Goal: Transaction & Acquisition: Download file/media

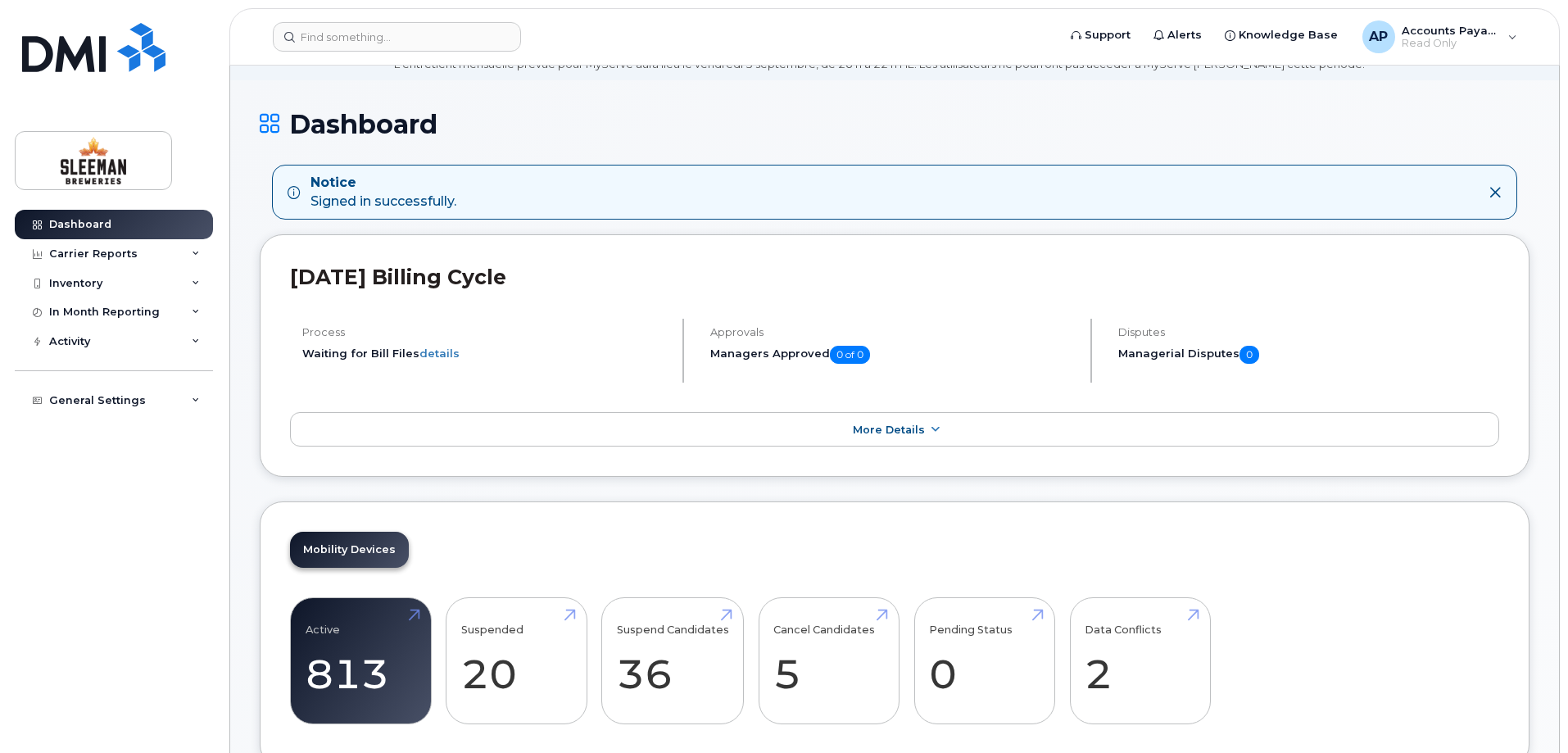
scroll to position [163, 0]
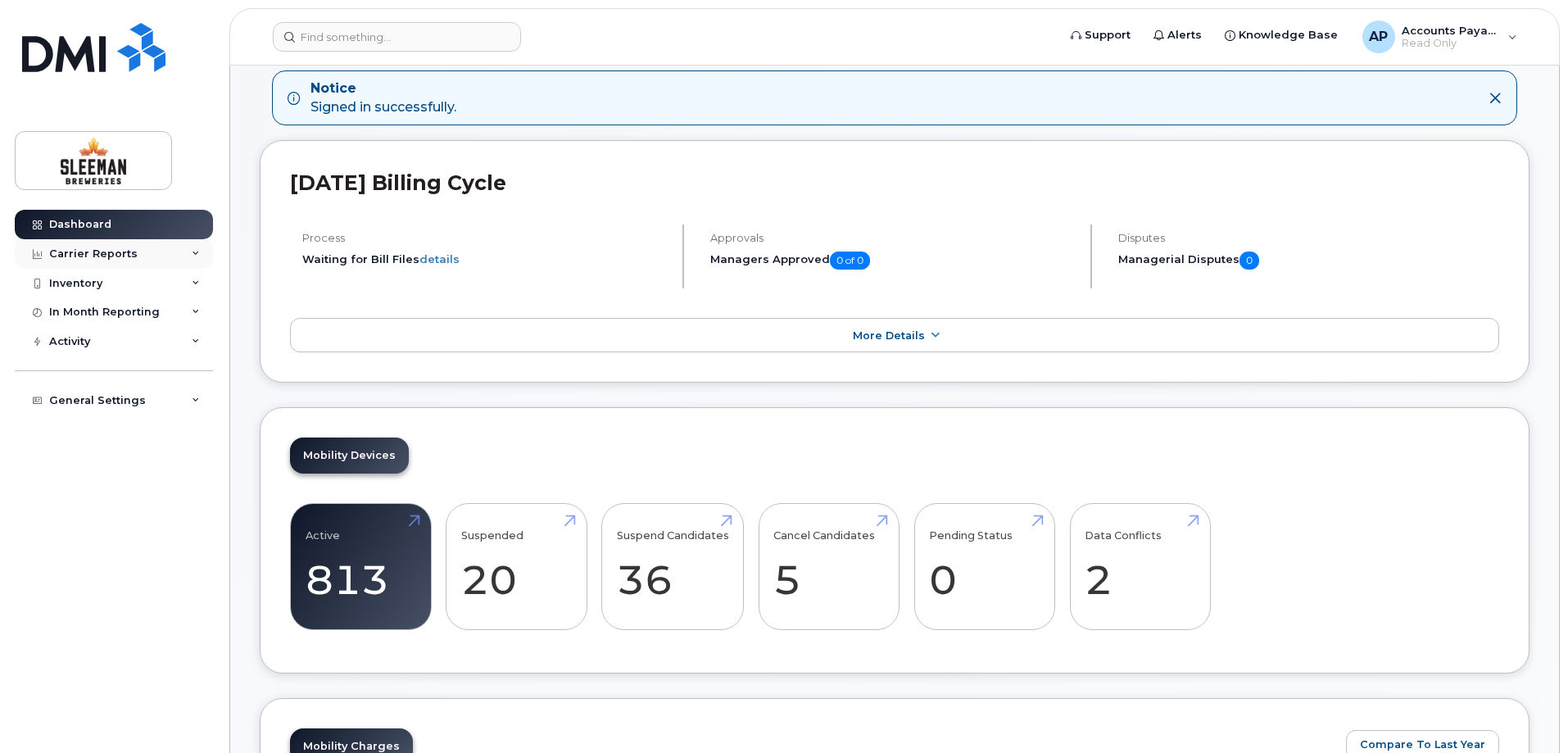
click at [68, 247] on div "Carrier Reports" at bounding box center [93, 253] width 89 height 13
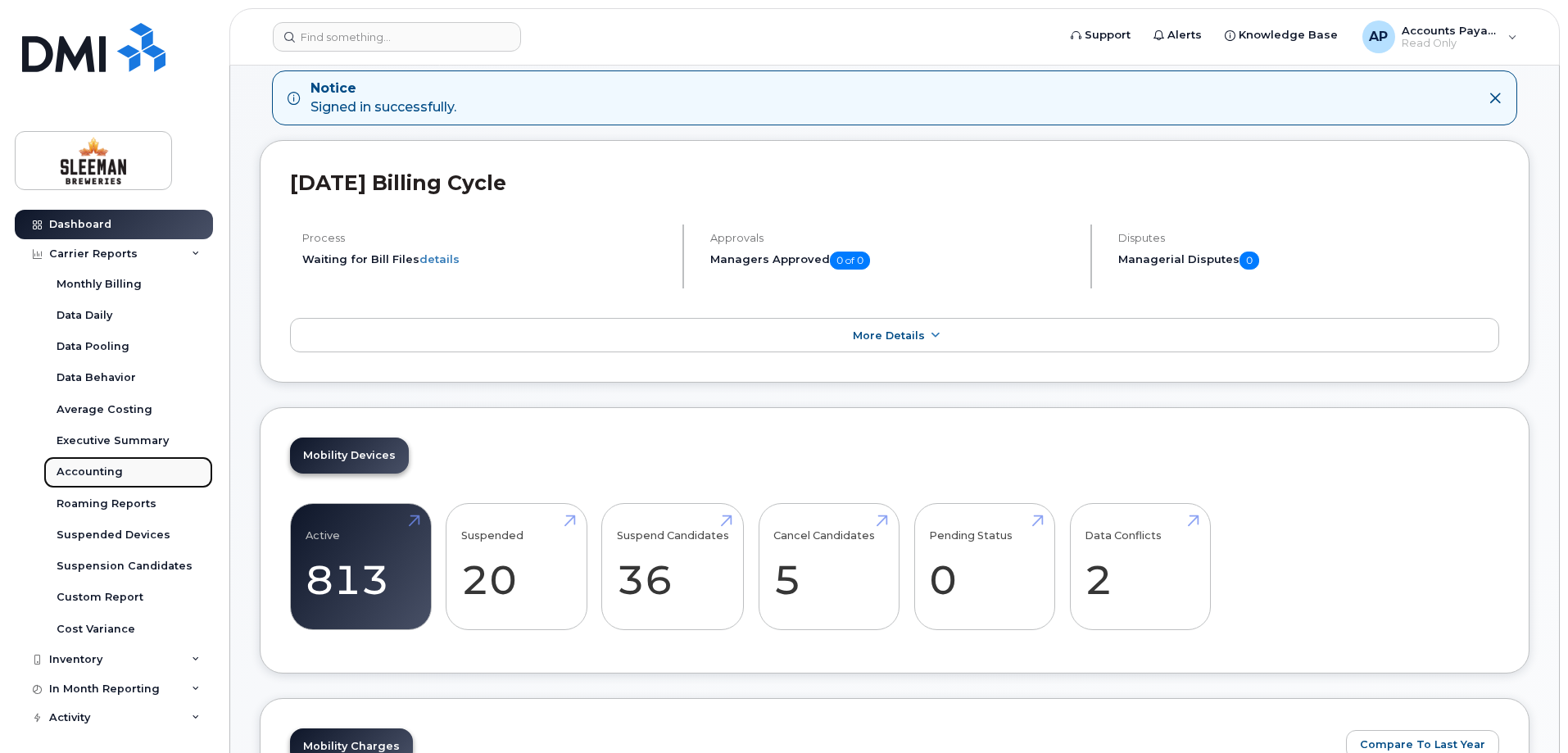
click at [93, 473] on div "Accounting" at bounding box center [89, 472] width 66 height 15
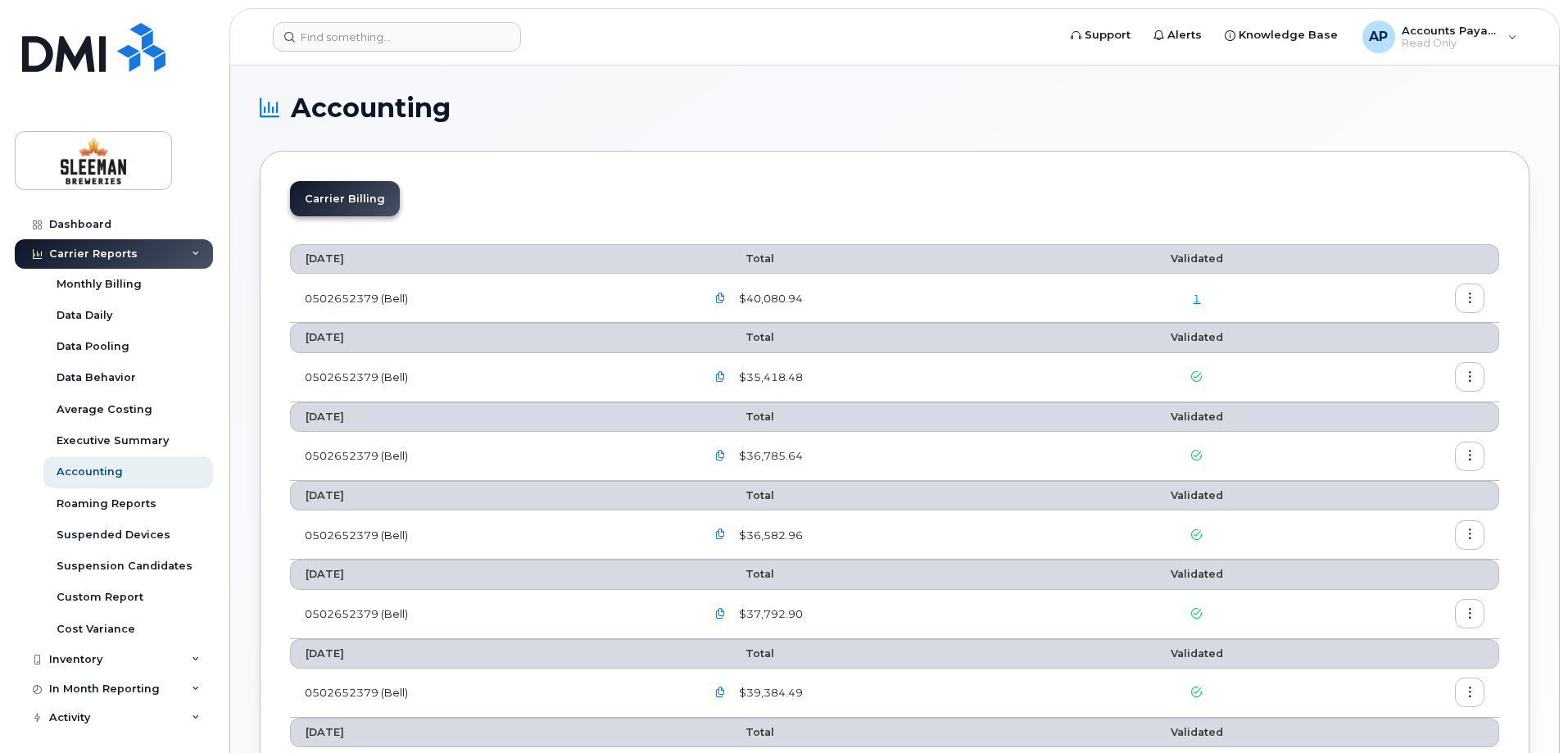
click at [1472, 292] on button "button" at bounding box center [1470, 298] width 29 height 29
click at [1373, 366] on span "Download" at bounding box center [1395, 364] width 64 height 15
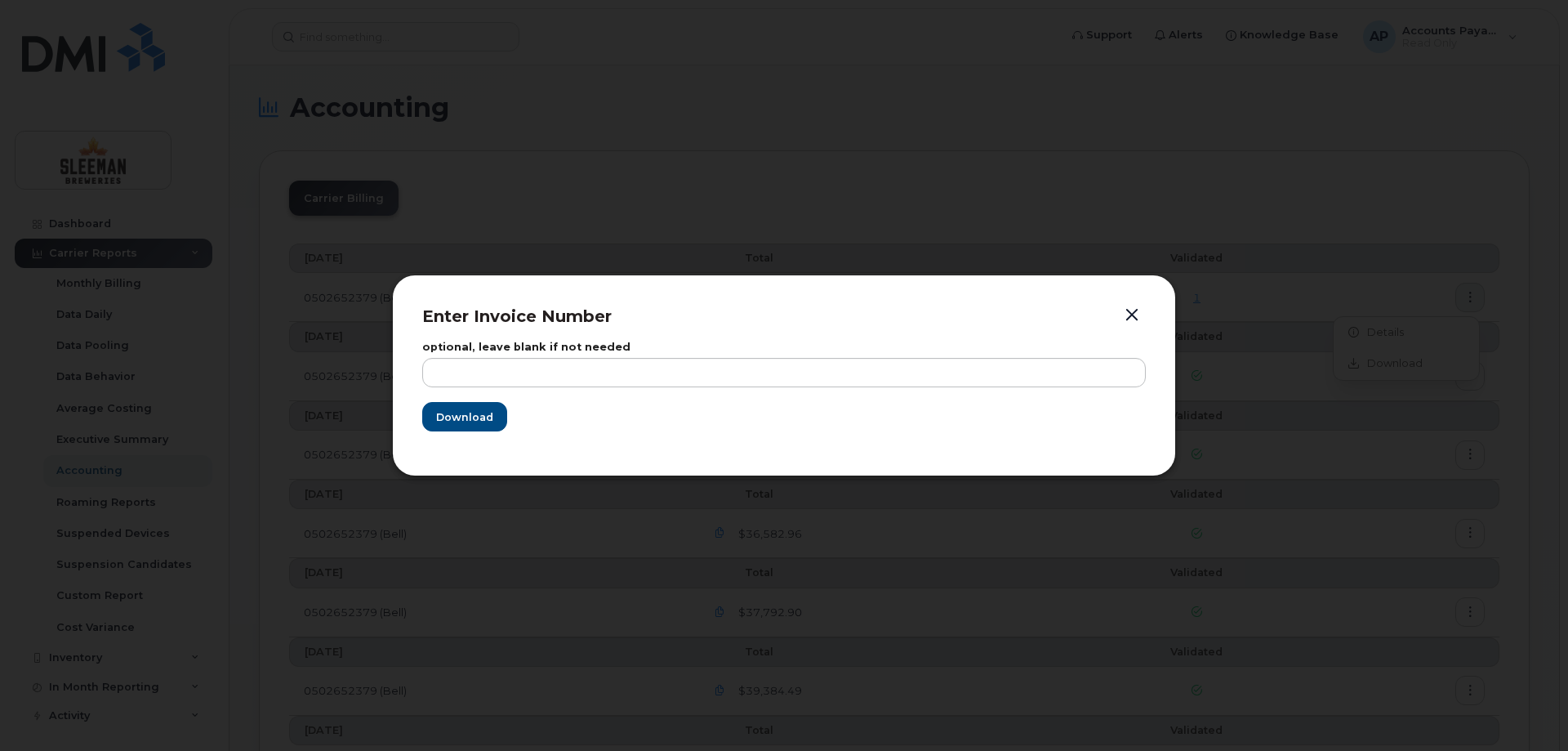
click at [1138, 313] on button "button" at bounding box center [1132, 315] width 24 height 23
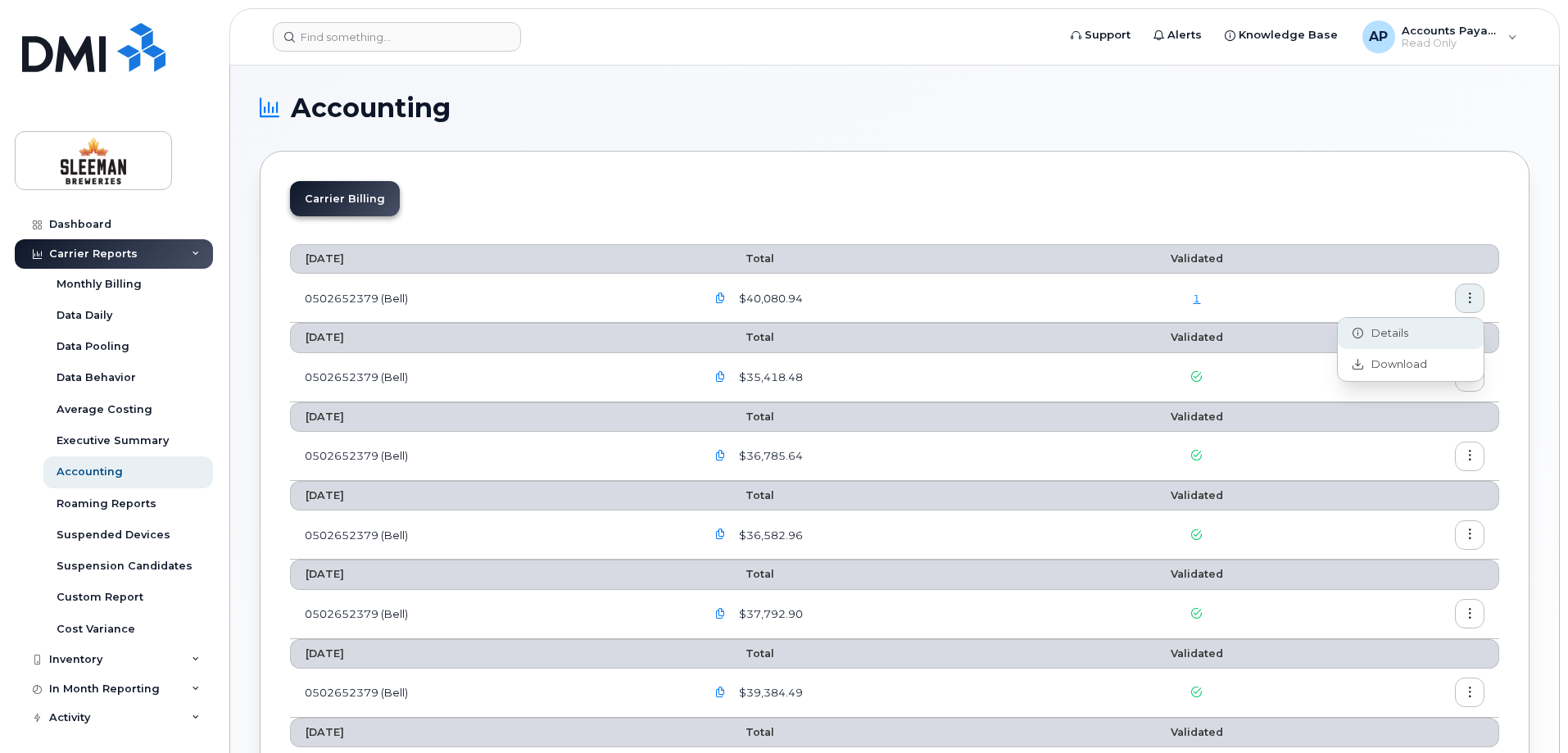
click at [1393, 334] on span "Details" at bounding box center [1385, 333] width 45 height 15
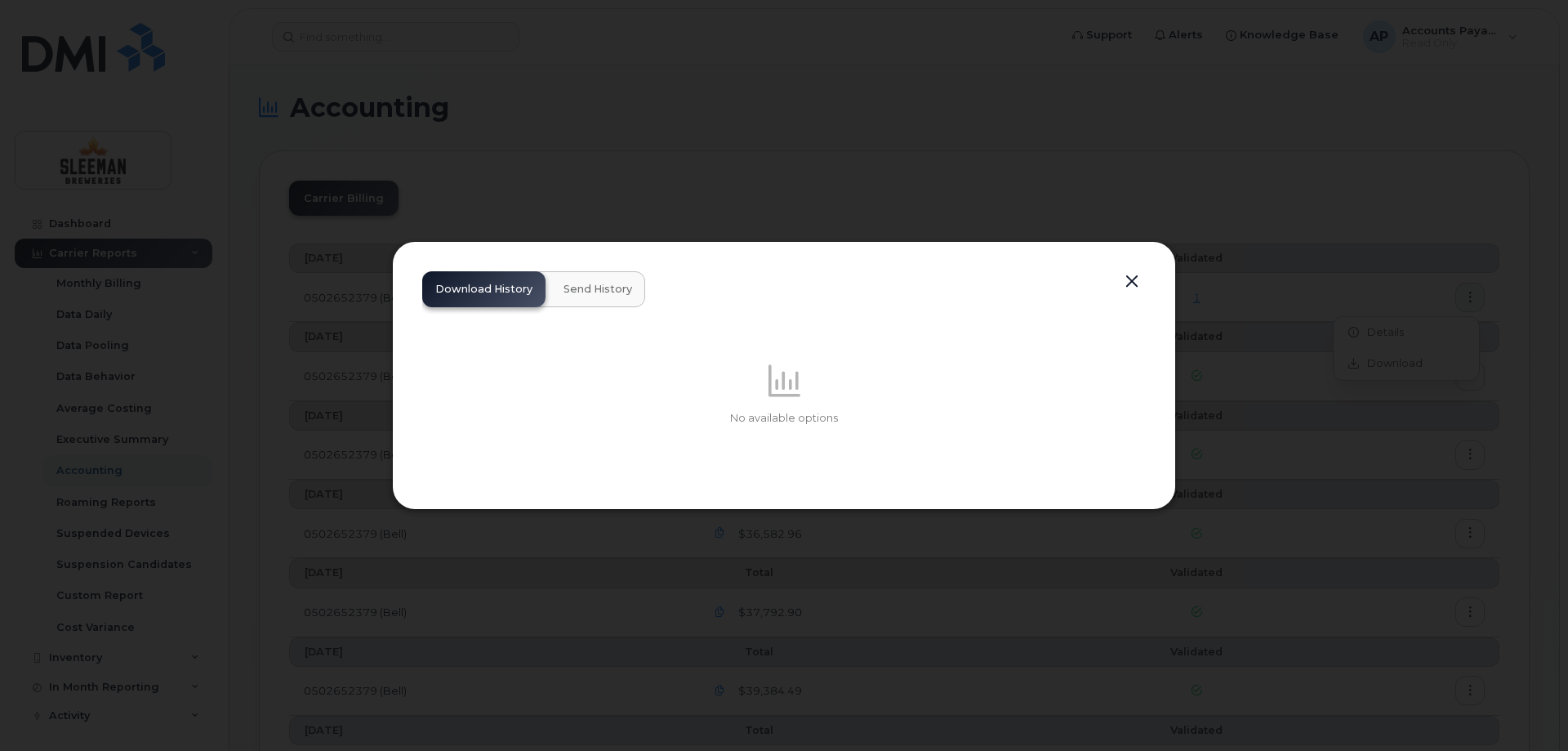
click at [1136, 281] on button "button" at bounding box center [1132, 282] width 24 height 23
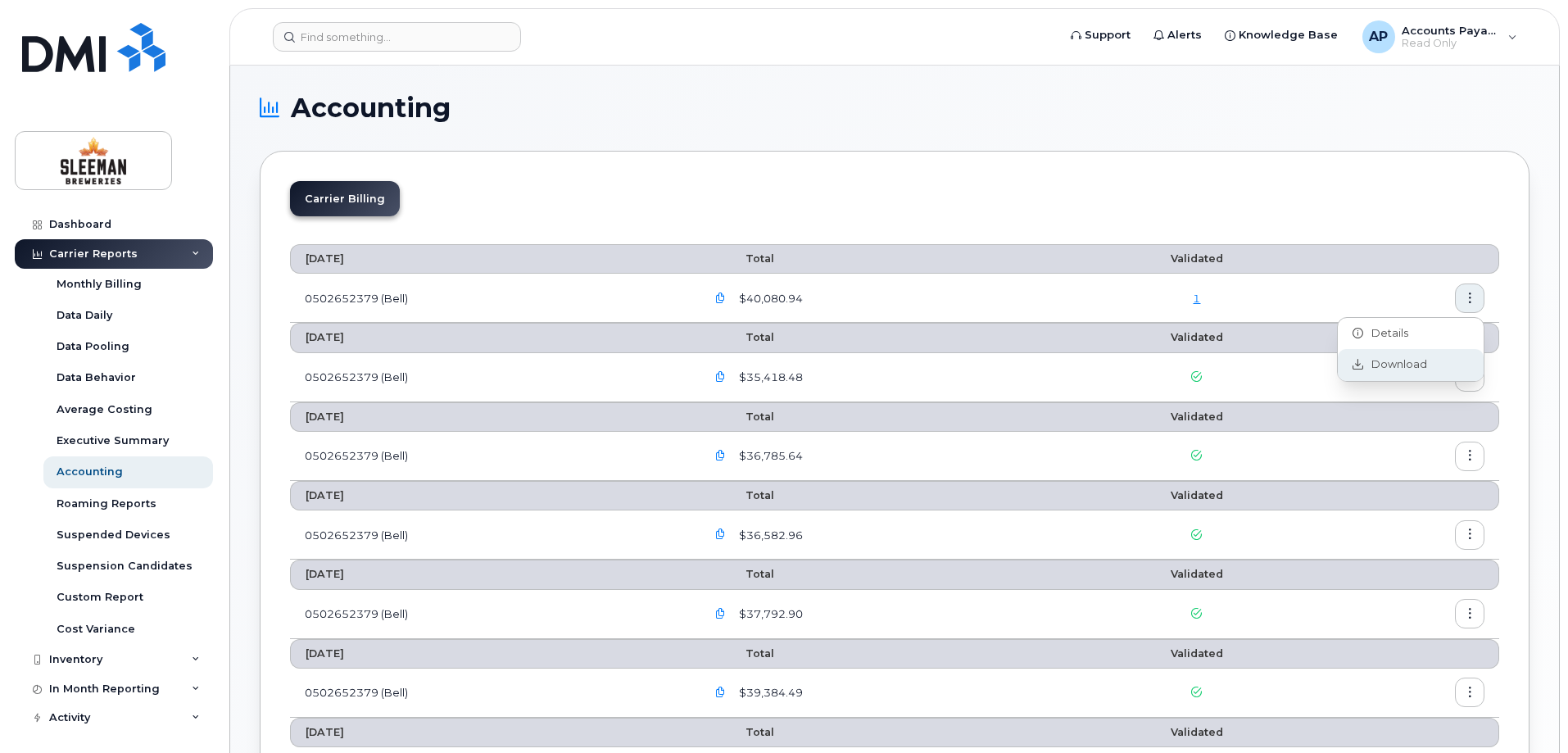
click at [1406, 366] on span "Download" at bounding box center [1395, 364] width 64 height 15
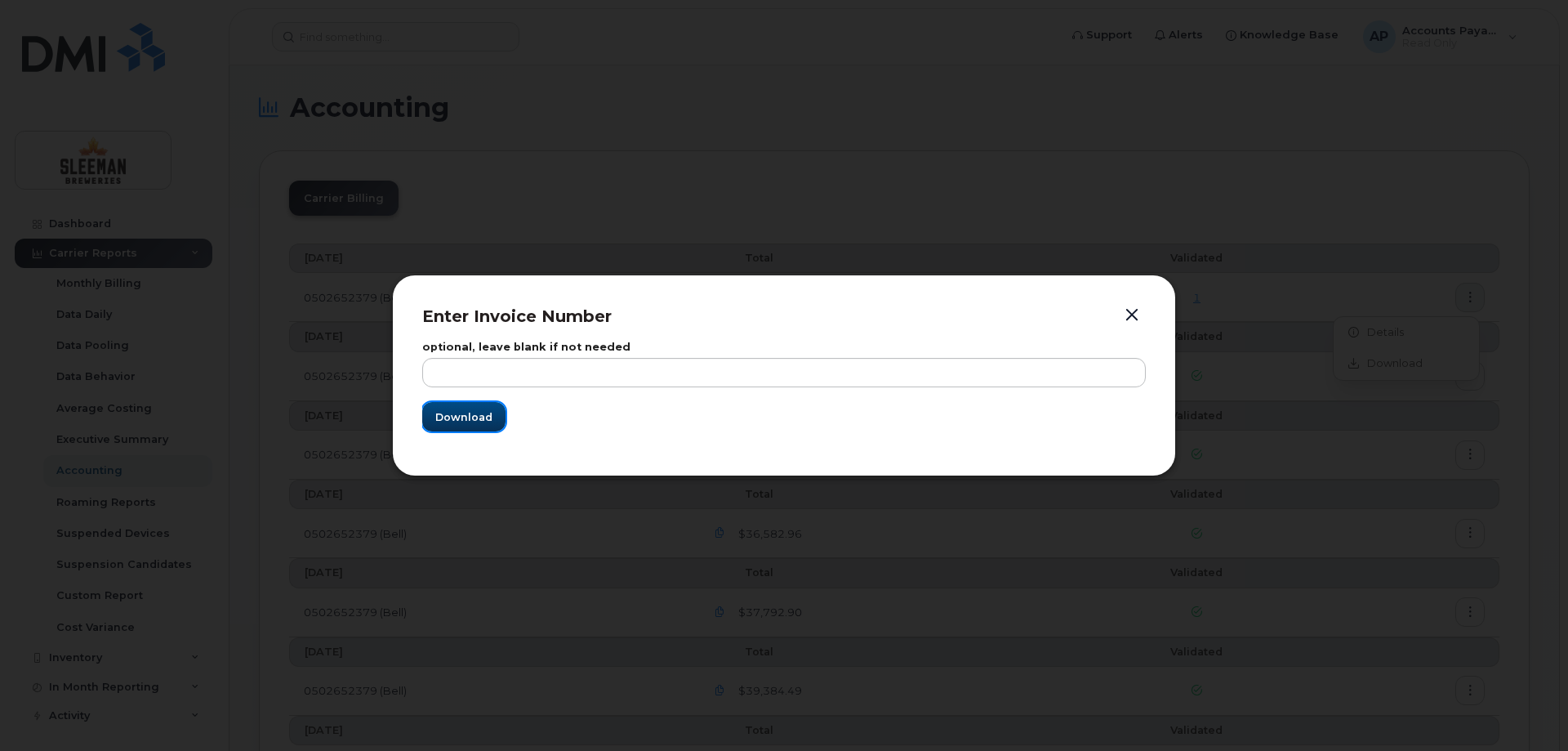
click at [478, 422] on span "Download" at bounding box center [464, 417] width 57 height 16
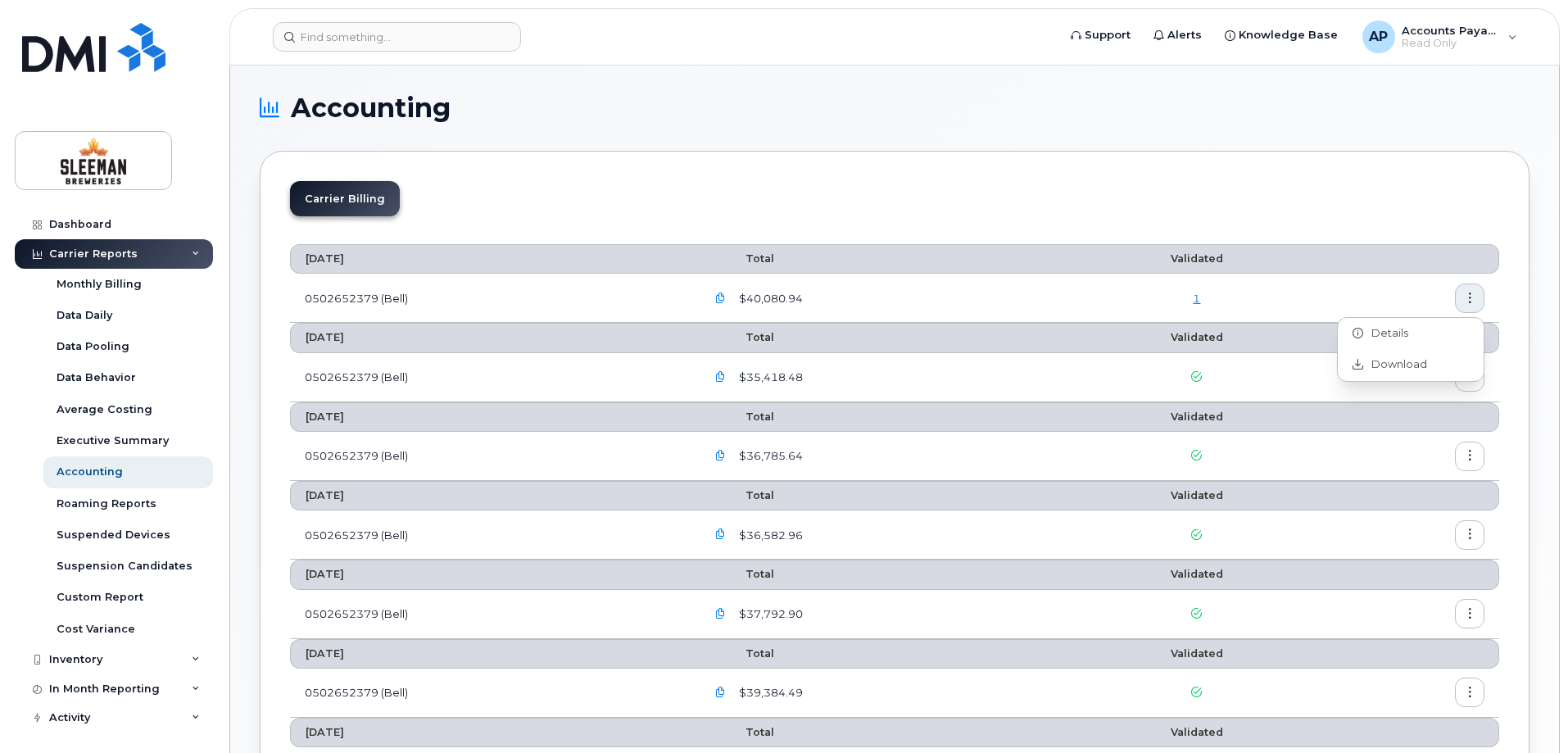
click at [726, 299] on icon "button" at bounding box center [720, 299] width 11 height 11
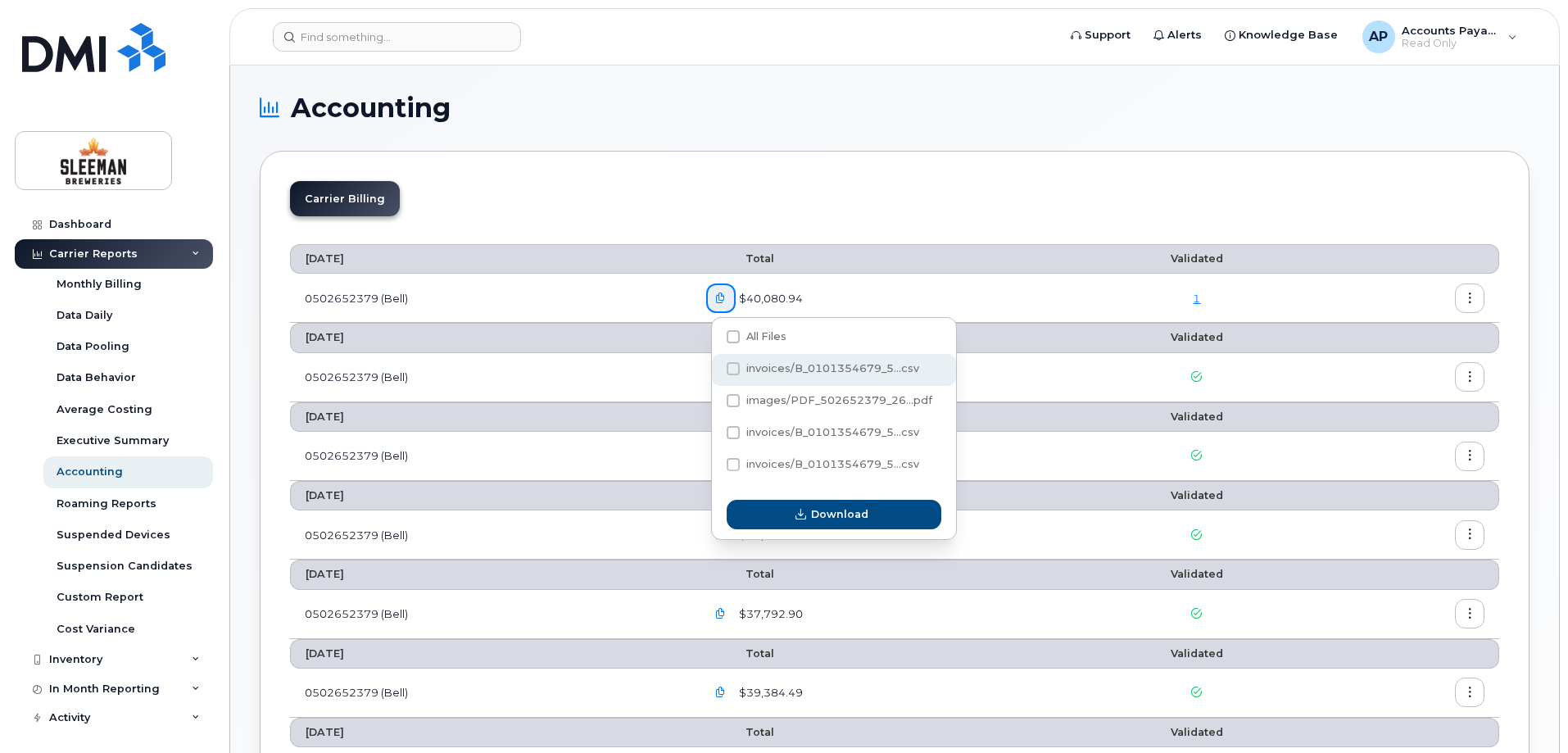
click at [730, 368] on span at bounding box center [732, 368] width 13 height 13
click at [715, 368] on input "invoices/B_0101354679_5...csv" at bounding box center [711, 370] width 8 height 8
checkbox input "true"
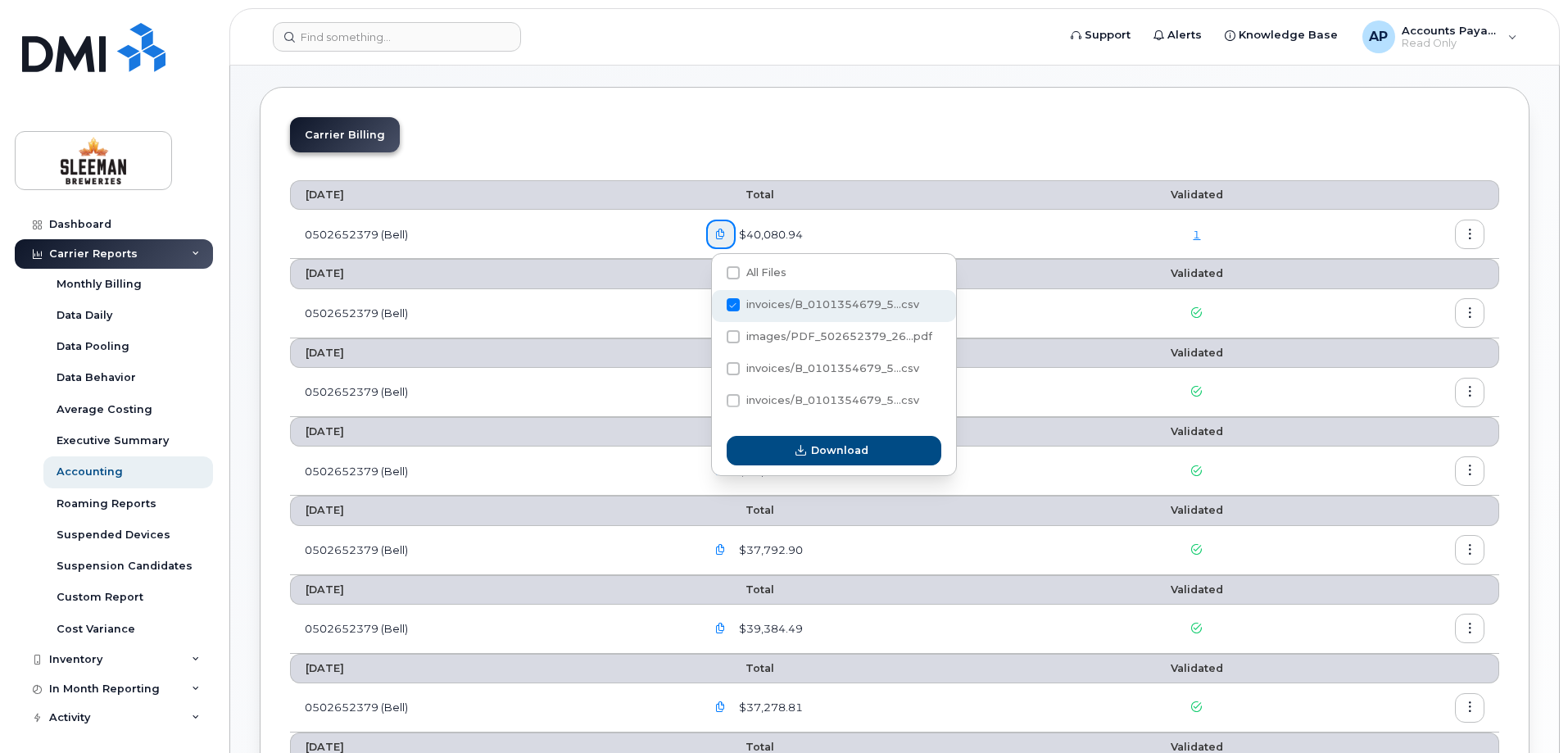
scroll to position [163, 0]
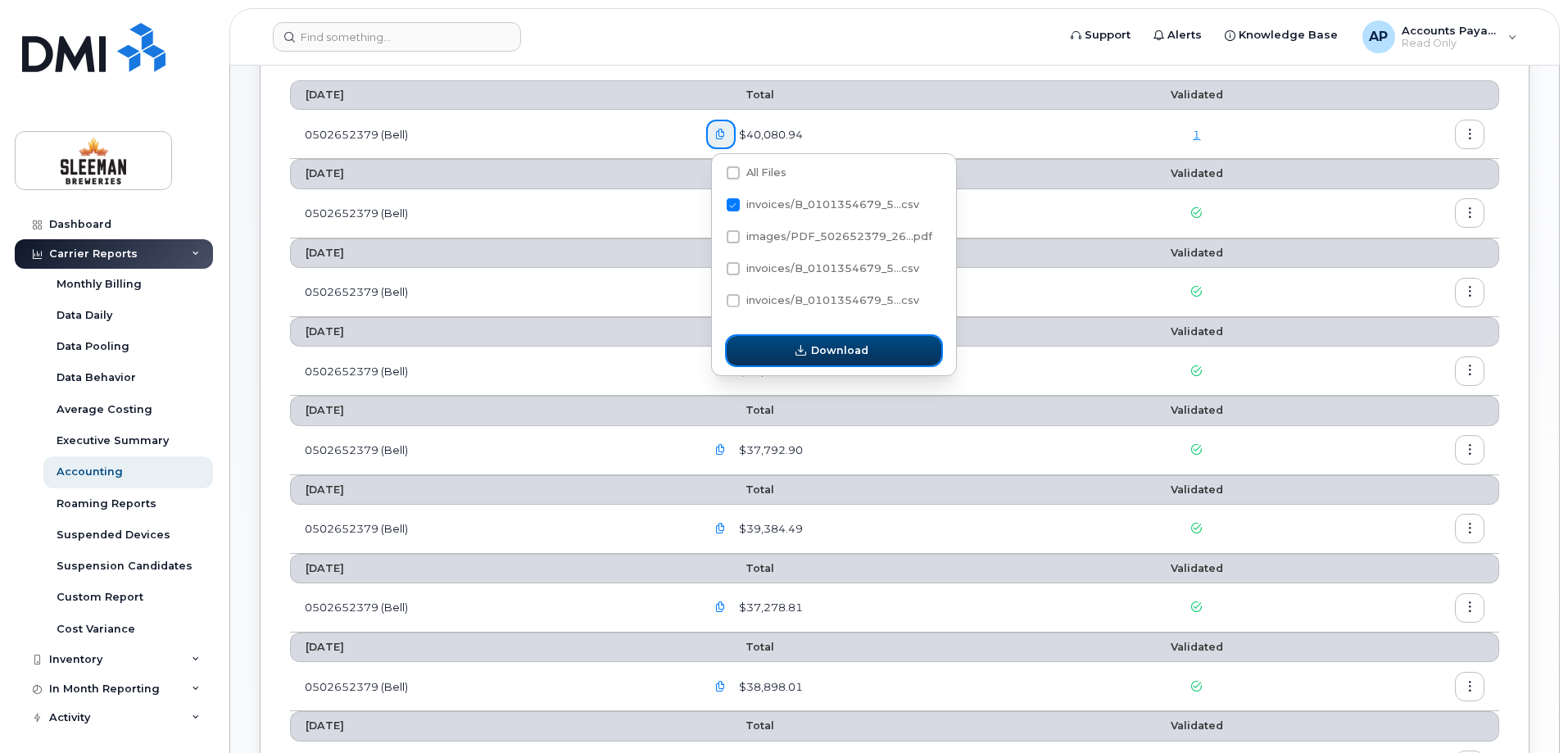
click at [884, 359] on button "Download" at bounding box center [834, 350] width 215 height 29
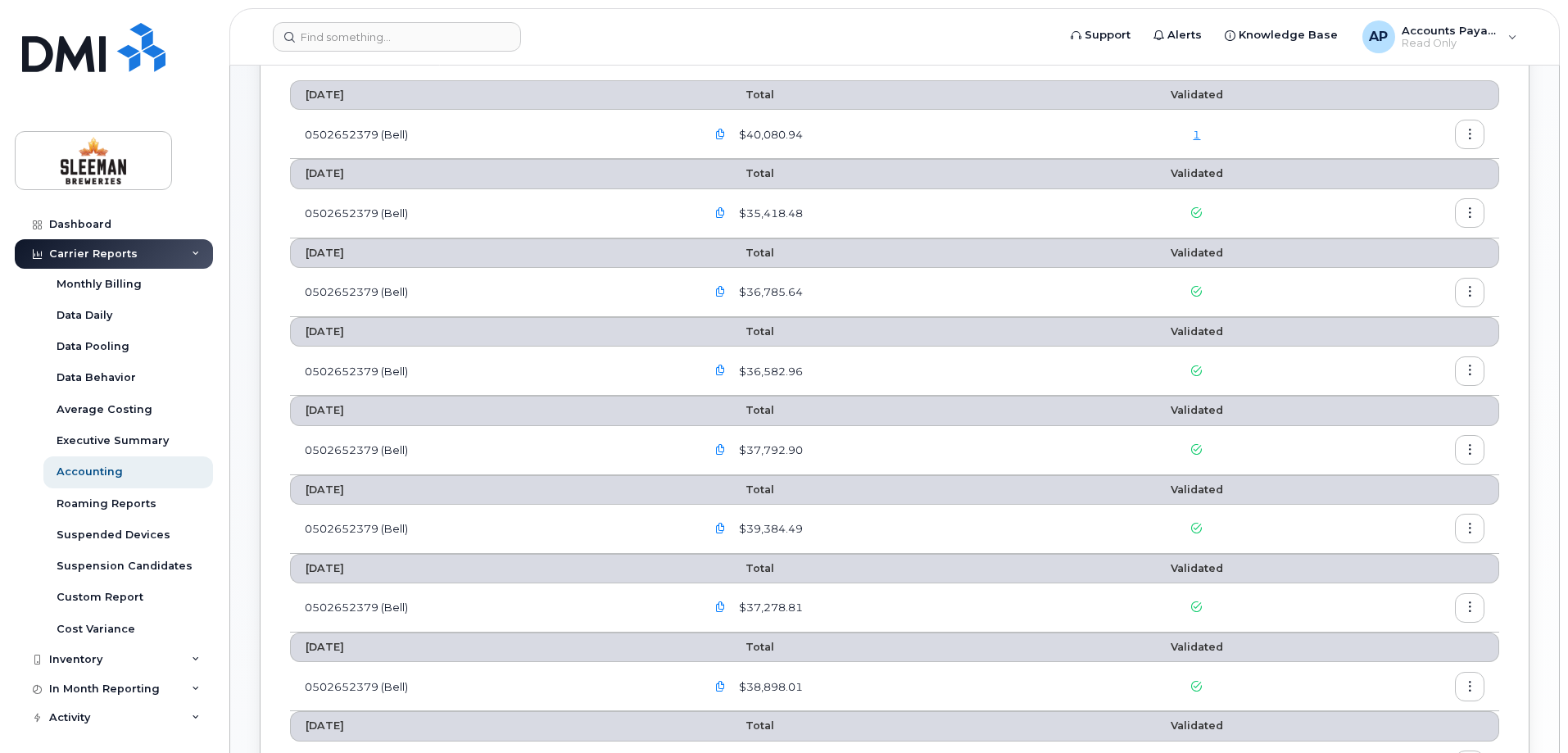
click at [723, 133] on icon "button" at bounding box center [720, 134] width 11 height 11
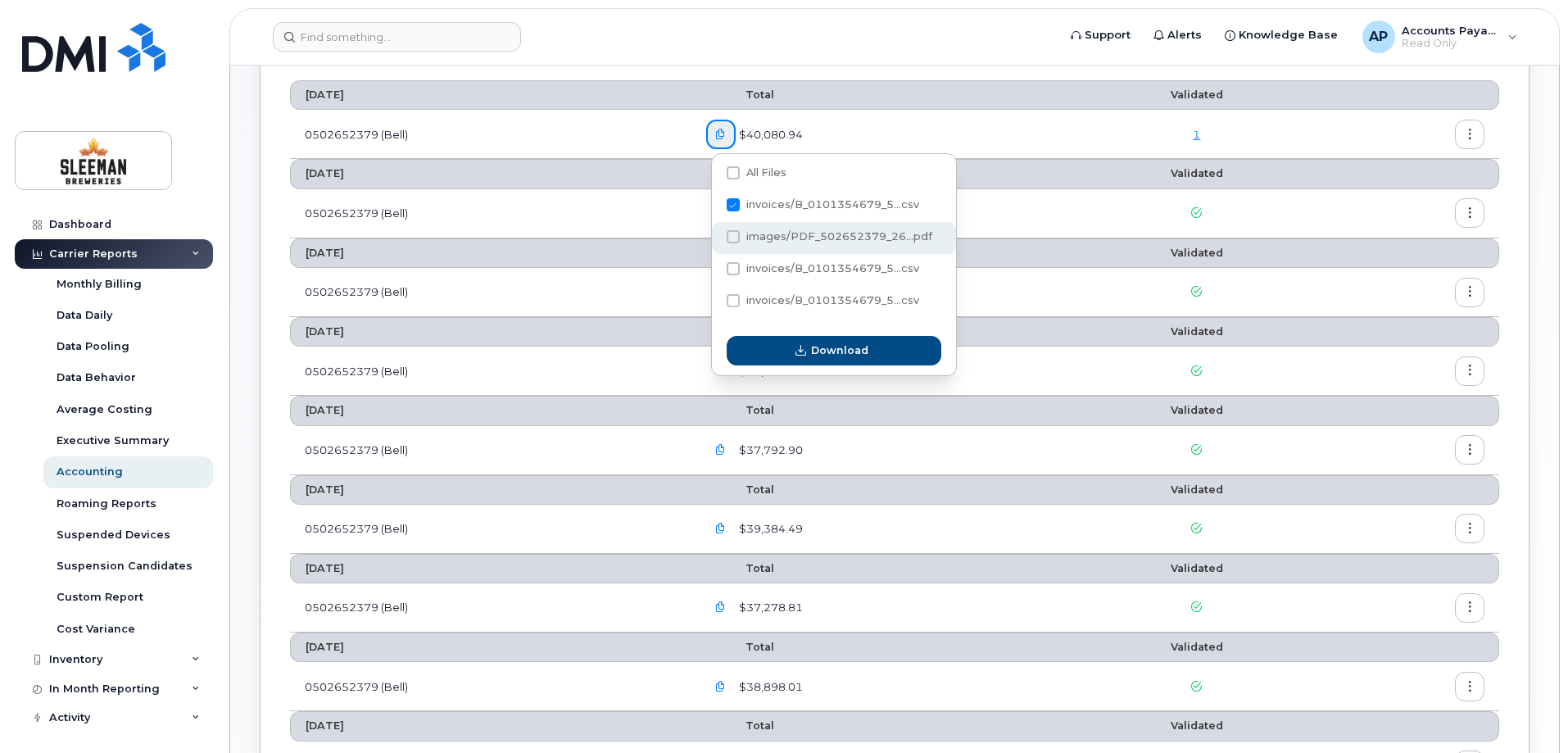
click at [738, 236] on span at bounding box center [732, 236] width 13 height 13
click at [715, 236] on input "images/PDF_502652379_26...pdf" at bounding box center [711, 237] width 8 height 8
checkbox input "true"
click at [731, 205] on span at bounding box center [732, 204] width 13 height 13
click at [715, 205] on input "invoices/B_0101354679_5...csv" at bounding box center [711, 205] width 8 height 8
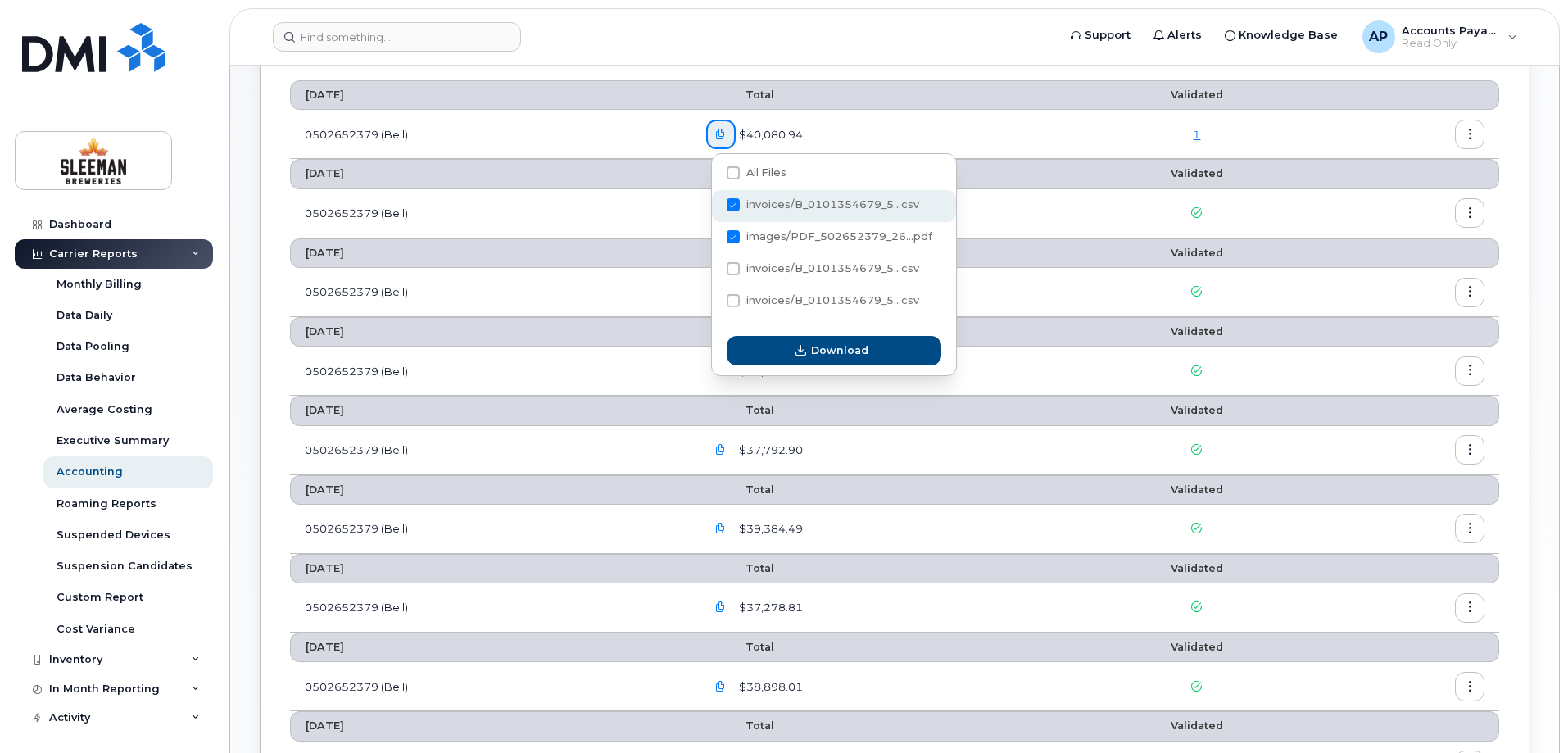
checkbox input "false"
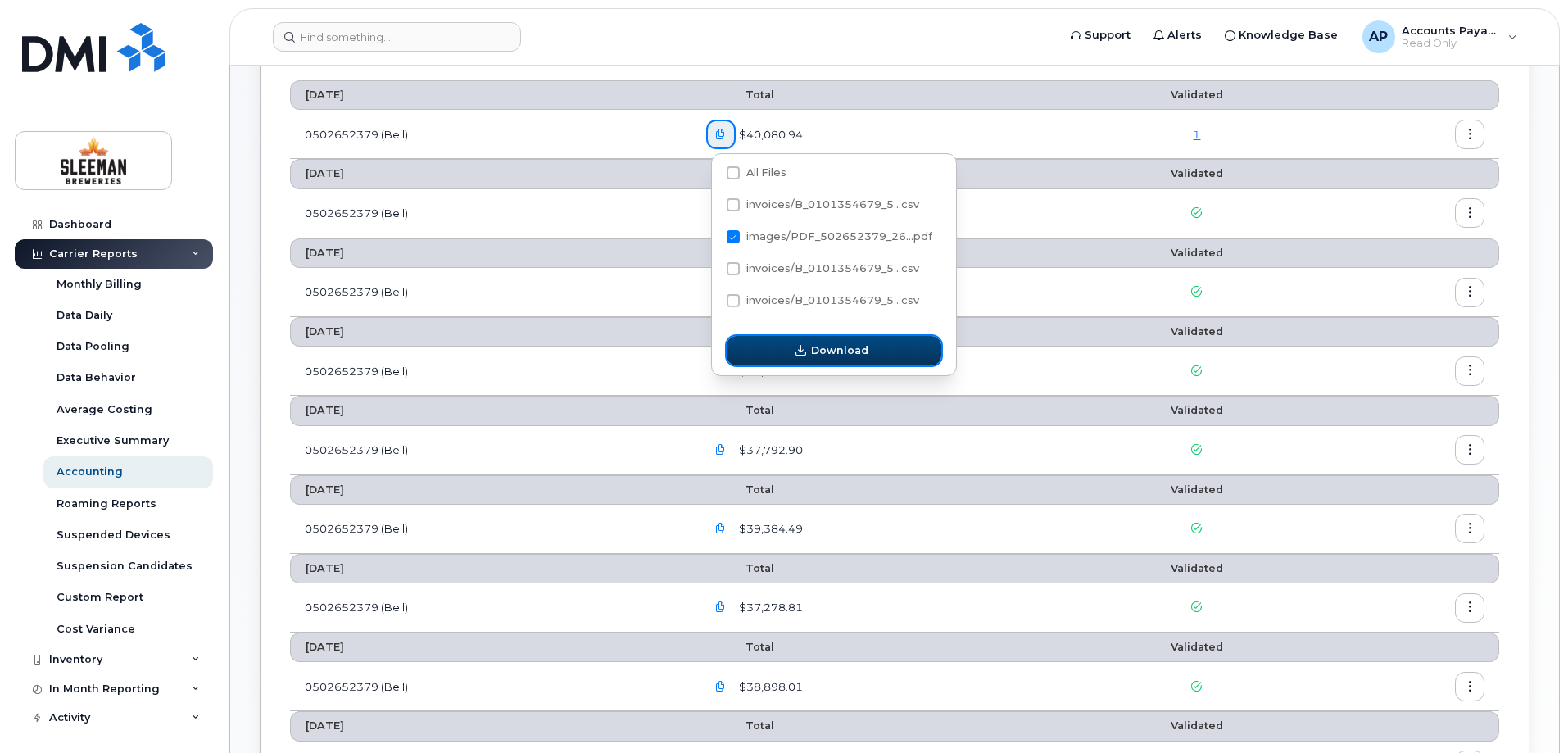
click at [835, 345] on span "Download" at bounding box center [839, 350] width 57 height 16
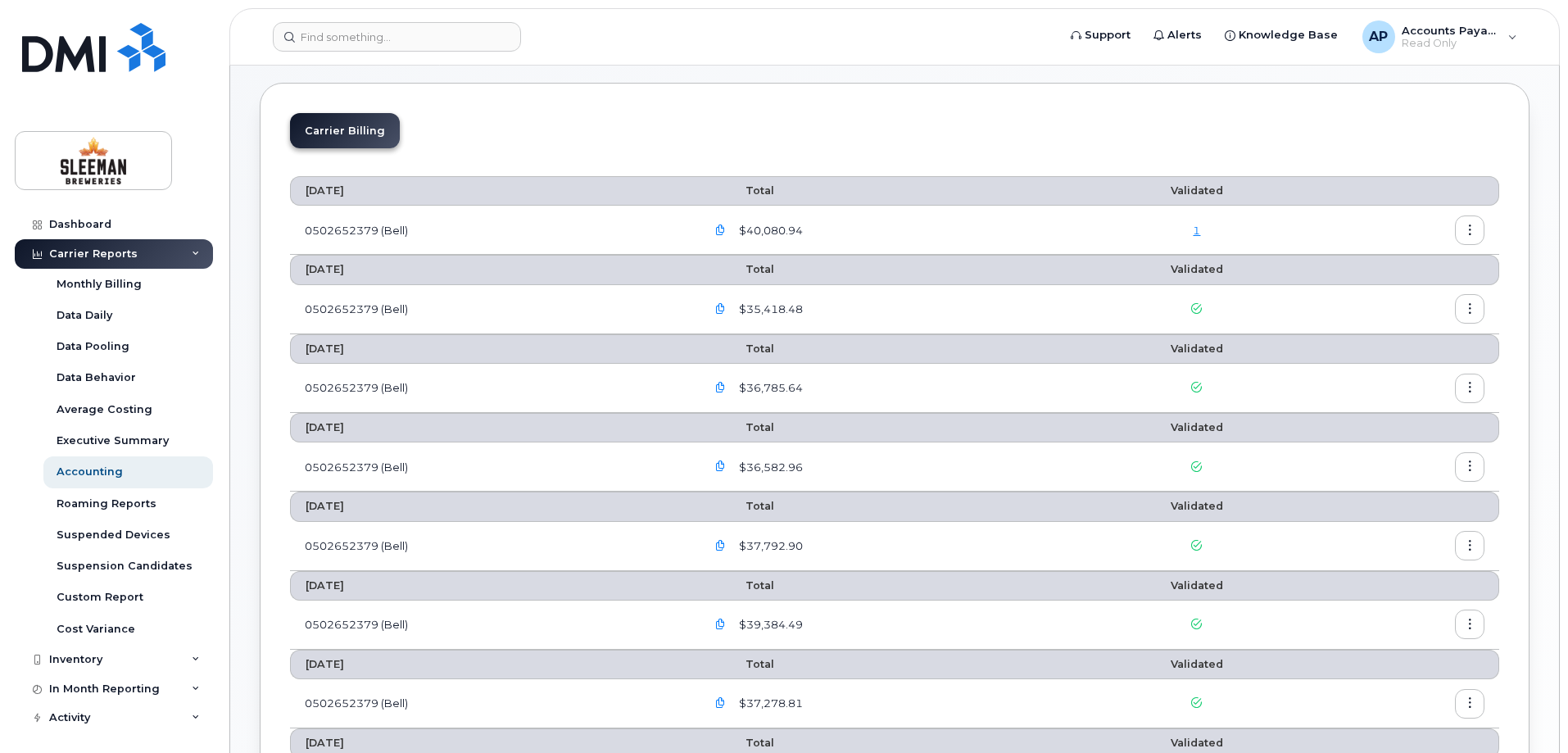
scroll to position [0, 0]
